Goal: Task Accomplishment & Management: Complete application form

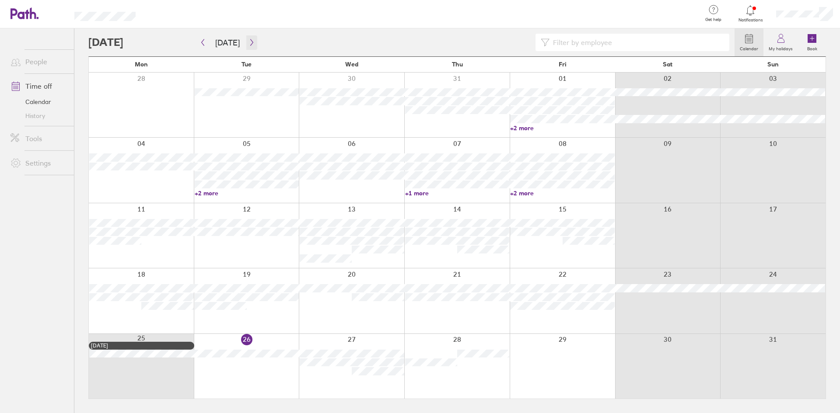
click at [249, 43] on icon "button" at bounding box center [251, 42] width 7 height 7
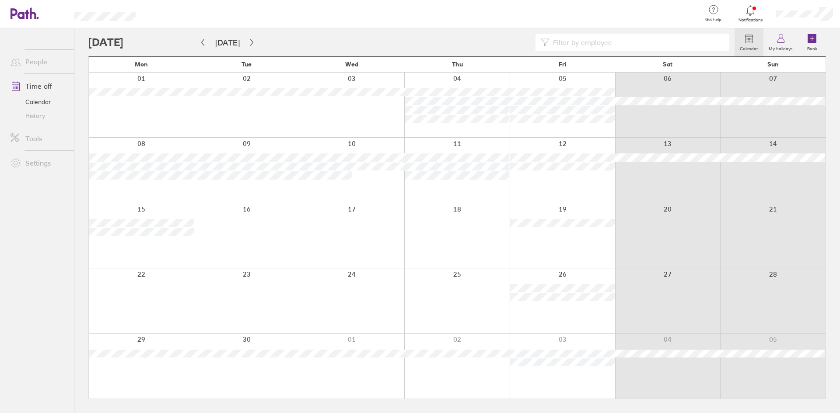
click at [137, 108] on div at bounding box center [141, 105] width 105 height 65
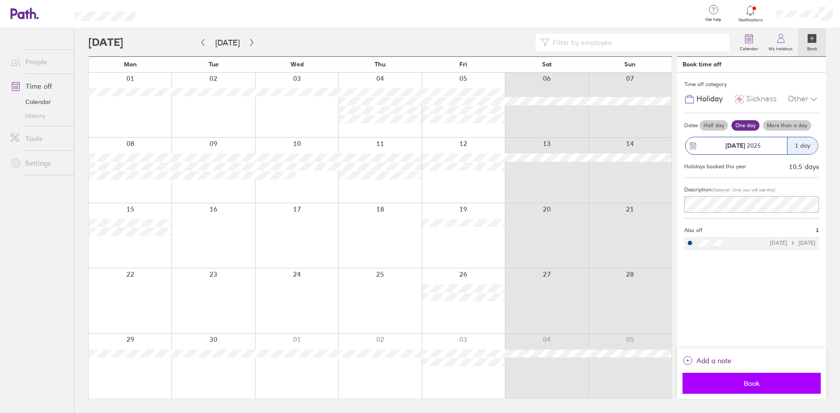
click at [765, 387] on span "Book" at bounding box center [751, 384] width 126 height 8
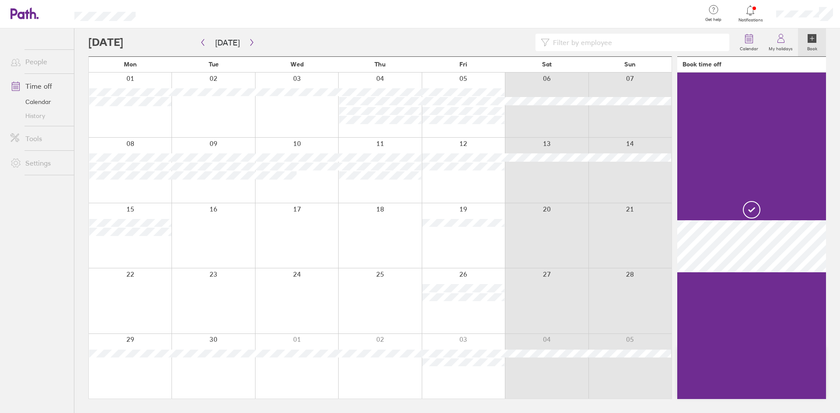
click at [304, 108] on div at bounding box center [296, 105] width 83 height 65
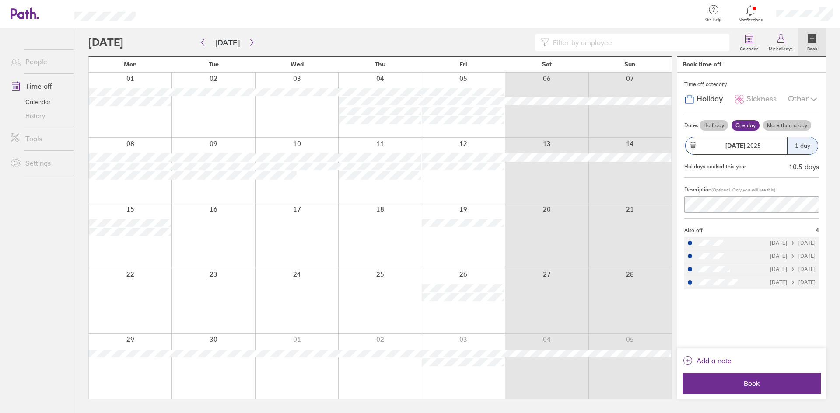
click at [300, 116] on div at bounding box center [296, 105] width 83 height 65
click at [781, 125] on label "More than a day" at bounding box center [787, 125] width 48 height 10
click at [0, 0] on input "More than a day" at bounding box center [0, 0] width 0 height 0
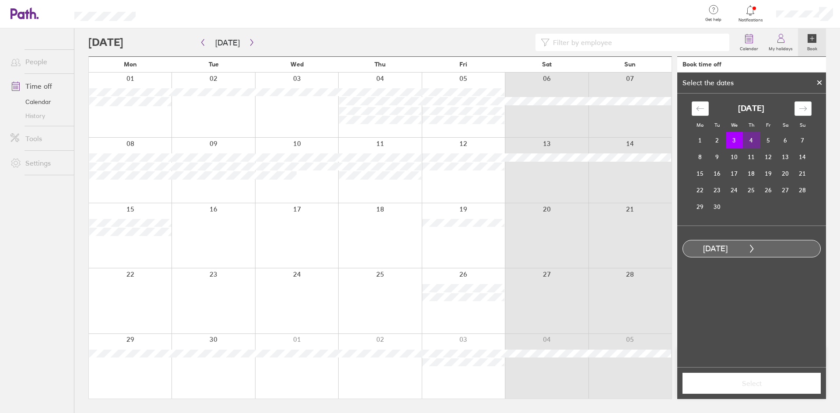
click at [753, 142] on td "4" at bounding box center [750, 140] width 17 height 17
click at [777, 391] on button "Select" at bounding box center [751, 383] width 138 height 21
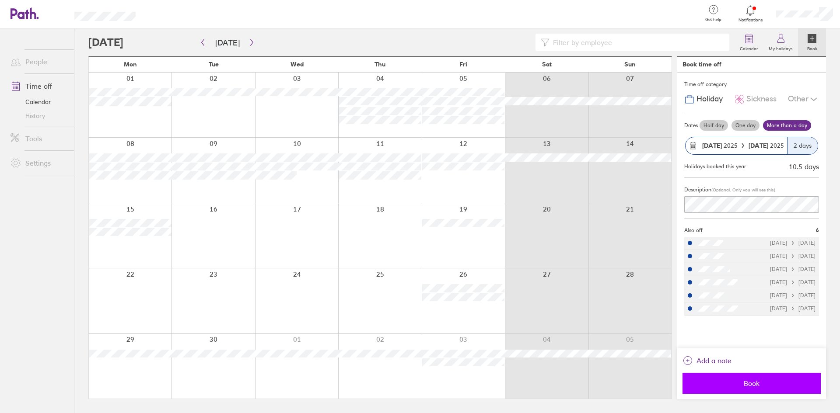
click at [770, 383] on span "Book" at bounding box center [751, 384] width 126 height 8
